Goal: Register for event/course

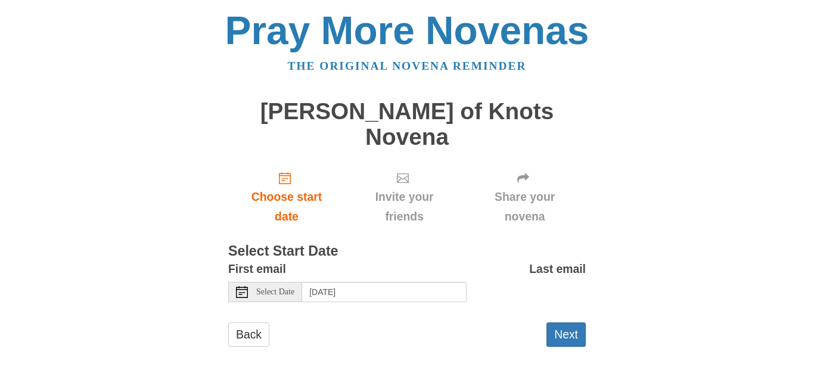
click at [281, 288] on span "Select Date" at bounding box center [275, 292] width 38 height 8
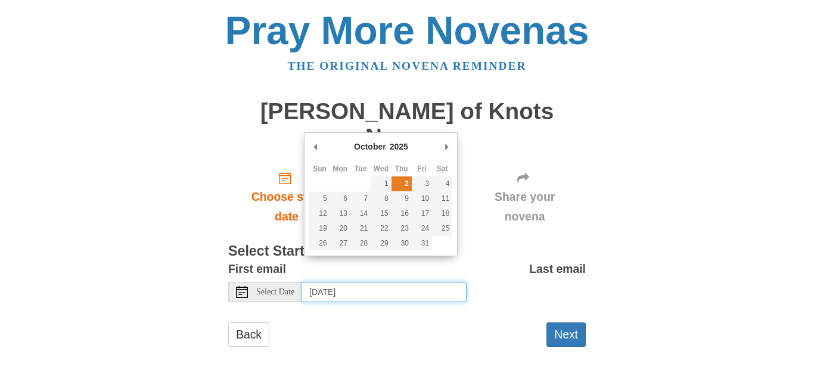
type input "Thursday, October 2nd"
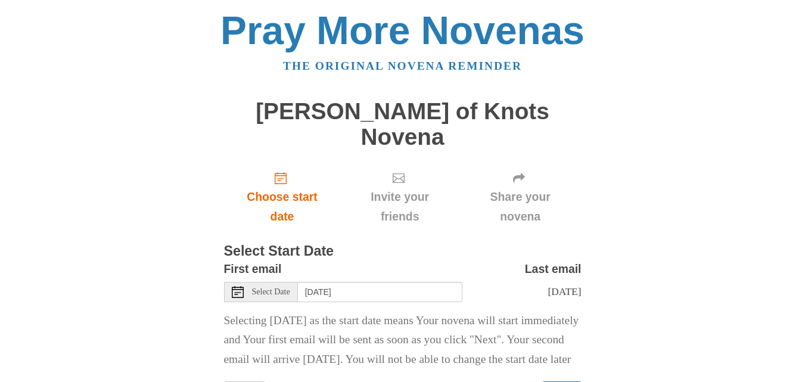
scroll to position [52, 0]
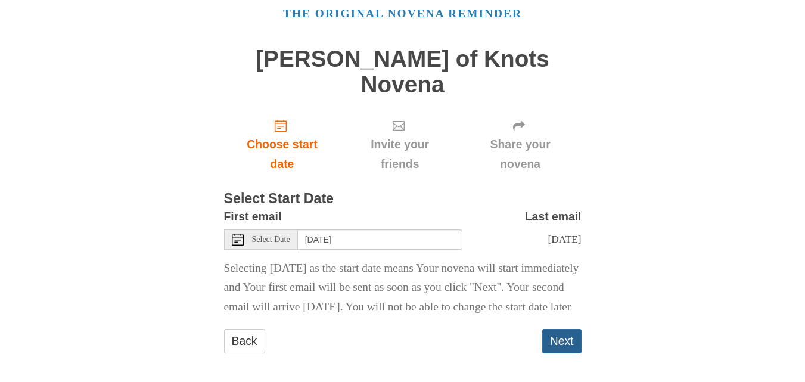
click at [555, 334] on button "Next" at bounding box center [562, 341] width 39 height 24
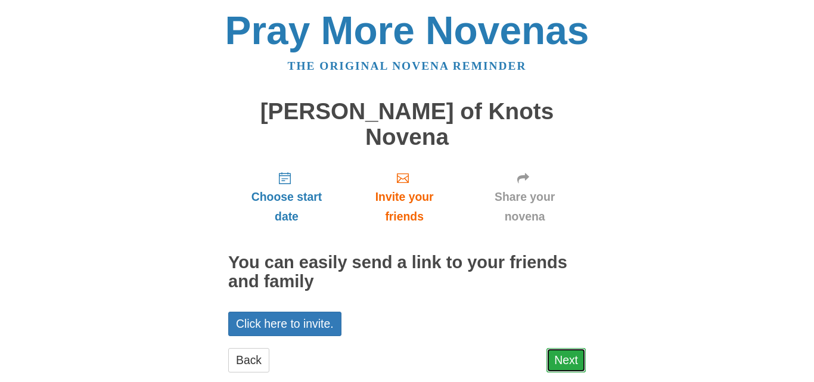
click at [569, 348] on link "Next" at bounding box center [566, 360] width 39 height 24
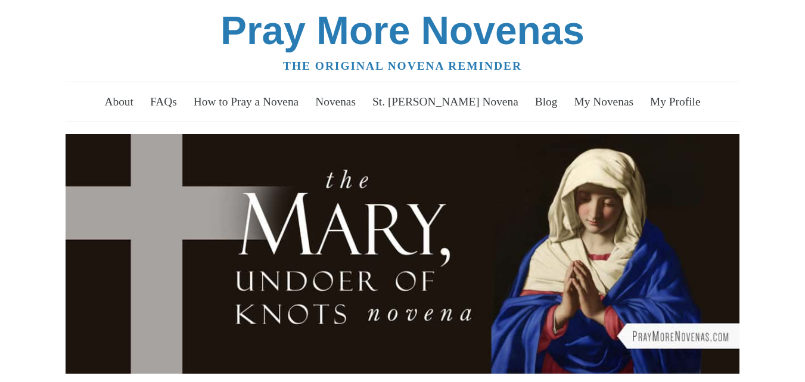
scroll to position [593, 0]
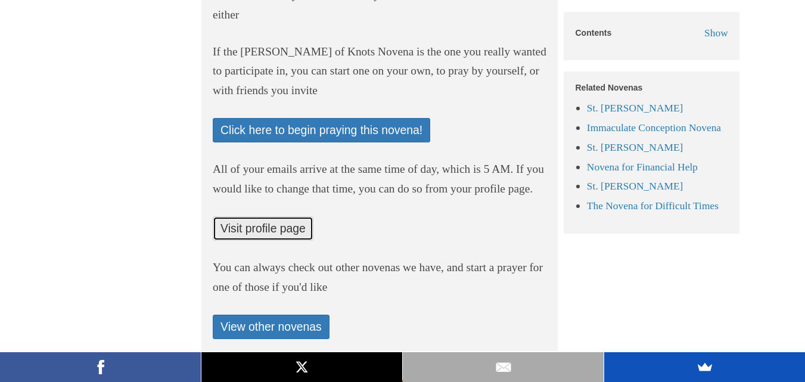
click at [279, 231] on link "Visit profile page" at bounding box center [263, 228] width 101 height 24
